Goal: Information Seeking & Learning: Learn about a topic

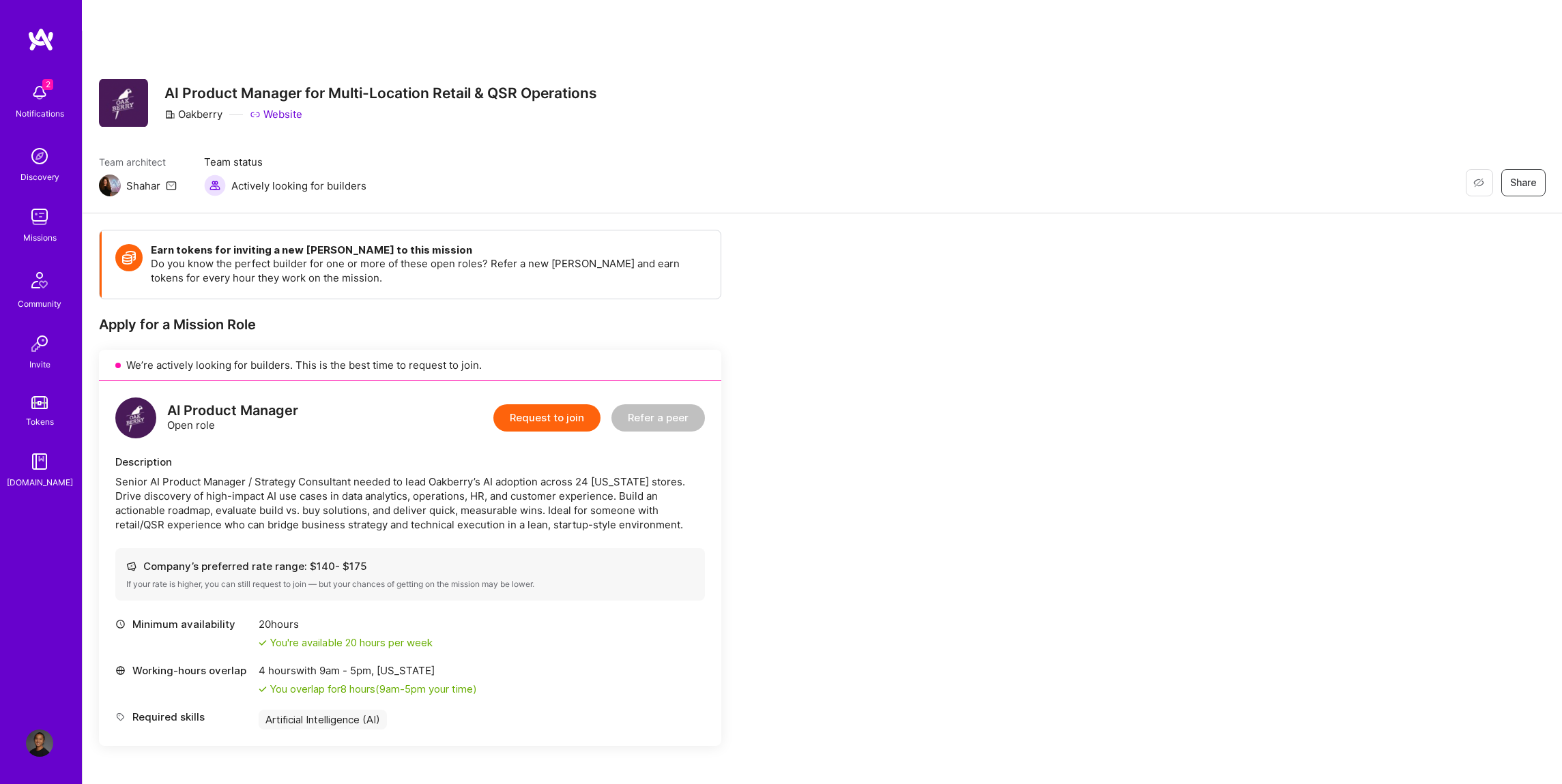
click at [395, 484] on div "Senior AI Product Manager / Strategy Consultant needed to lead Oakberry’s AI ad…" at bounding box center [410, 503] width 590 height 57
click at [394, 487] on div "Senior AI Product Manager / Strategy Consultant needed to lead Oakberry’s AI ad…" at bounding box center [410, 503] width 590 height 57
click at [392, 485] on div "Senior AI Product Manager / Strategy Consultant needed to lead Oakberry’s AI ad…" at bounding box center [410, 503] width 590 height 57
click at [380, 475] on div "Senior AI Product Manager / Strategy Consultant needed to lead Oakberry’s AI ad…" at bounding box center [410, 503] width 590 height 57
click at [378, 475] on div "Senior AI Product Manager / Strategy Consultant needed to lead Oakberry’s AI ad…" at bounding box center [410, 503] width 590 height 57
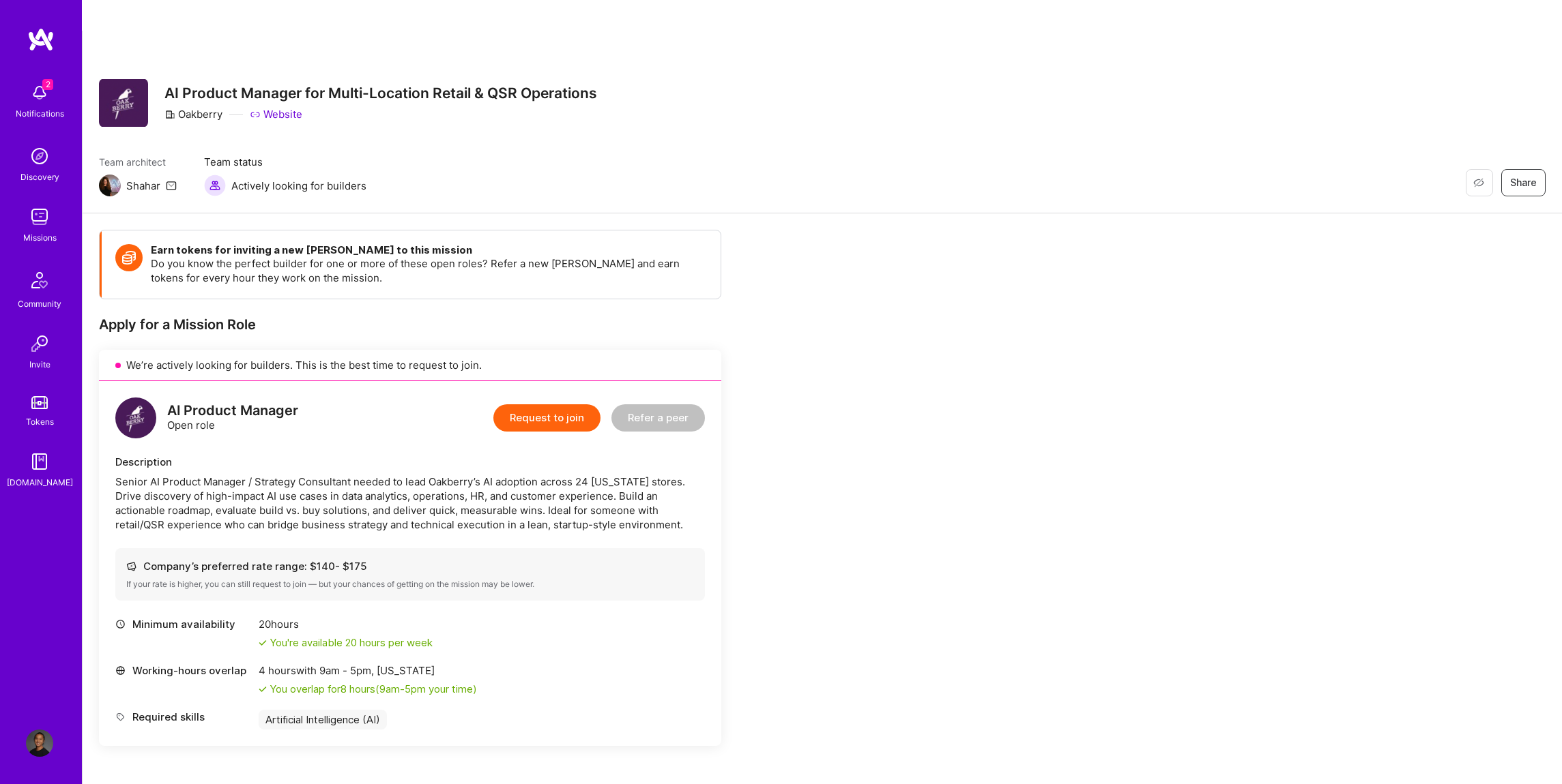
click at [378, 475] on div "Senior AI Product Manager / Strategy Consultant needed to lead Oakberry’s AI ad…" at bounding box center [410, 503] width 590 height 57
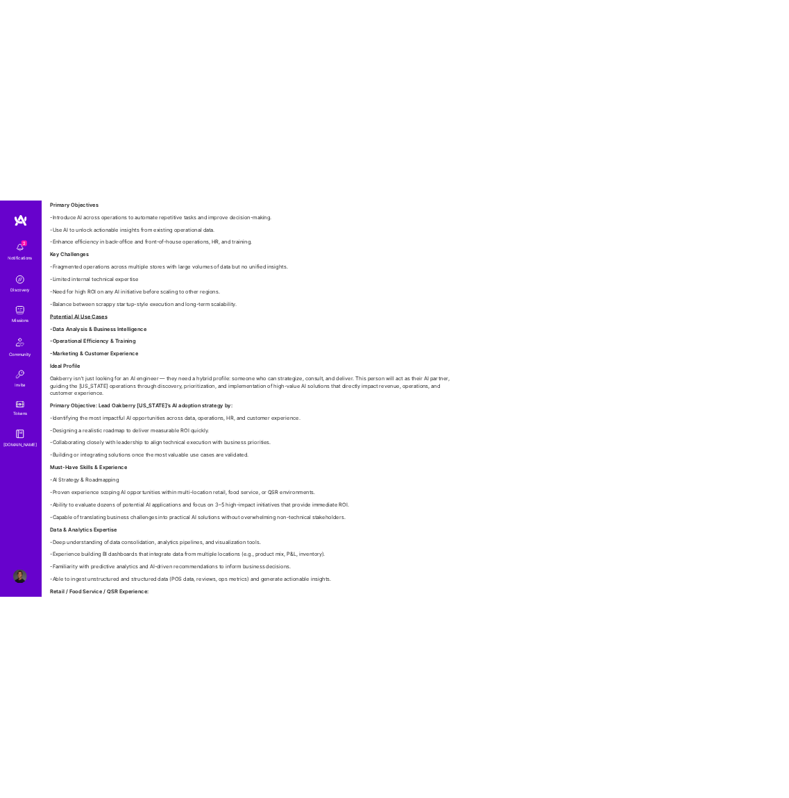
scroll to position [1555, 0]
